Goal: Information Seeking & Learning: Learn about a topic

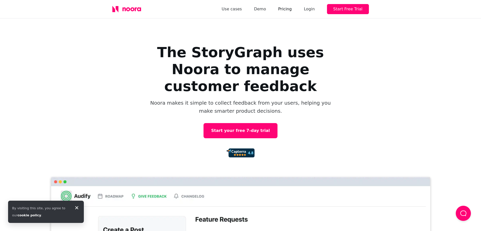
click at [290, 7] on link "Pricing" at bounding box center [285, 9] width 14 height 7
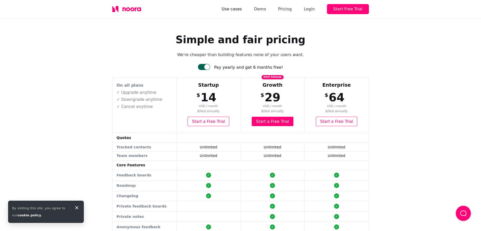
click at [242, 10] on link "Use cases" at bounding box center [232, 9] width 20 height 7
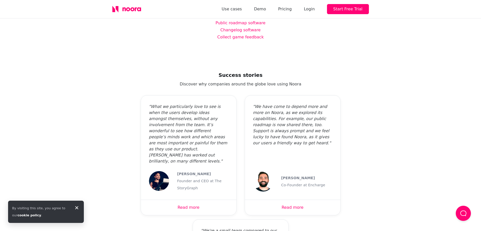
scroll to position [76, 0]
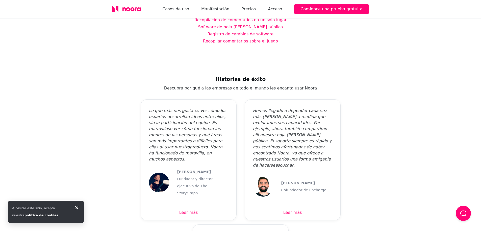
click at [141, 7] on icon at bounding box center [126, 9] width 29 height 7
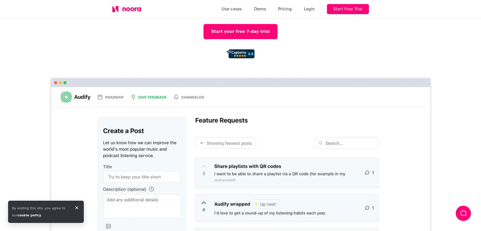
scroll to position [101, 0]
